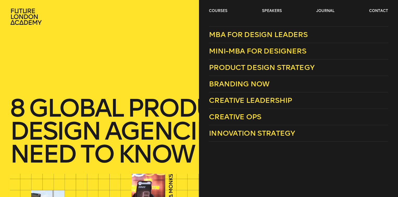
click at [214, 7] on header "courses speakers journal contact" at bounding box center [199, 12] width 398 height 25
click at [230, 31] on span "MBA for Design Leaders" at bounding box center [258, 34] width 99 height 9
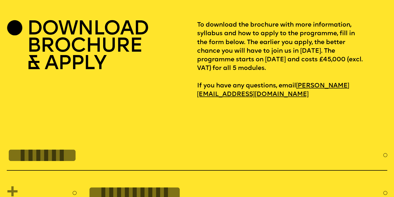
scroll to position [1614, 0]
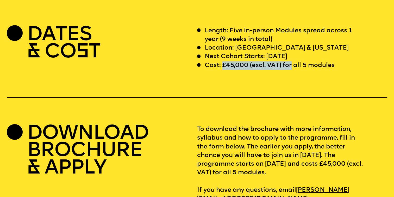
drag, startPoint x: 225, startPoint y: 81, endPoint x: 293, endPoint y: 81, distance: 68.0
click at [293, 70] on p "Cost: £45,000 (excl. VAT) for all 5 modules" at bounding box center [270, 65] width 130 height 9
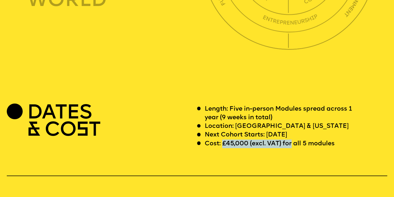
scroll to position [1406, 0]
